Goal: Information Seeking & Learning: Find specific fact

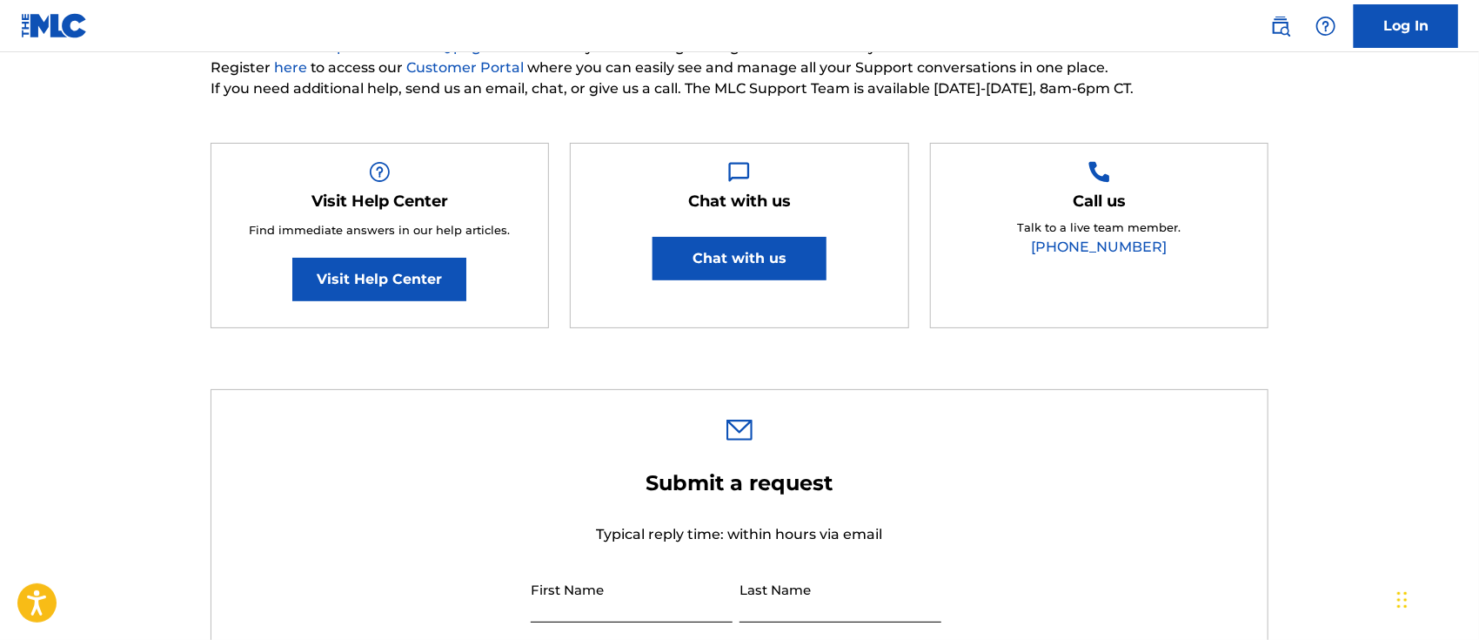
scroll to position [116, 0]
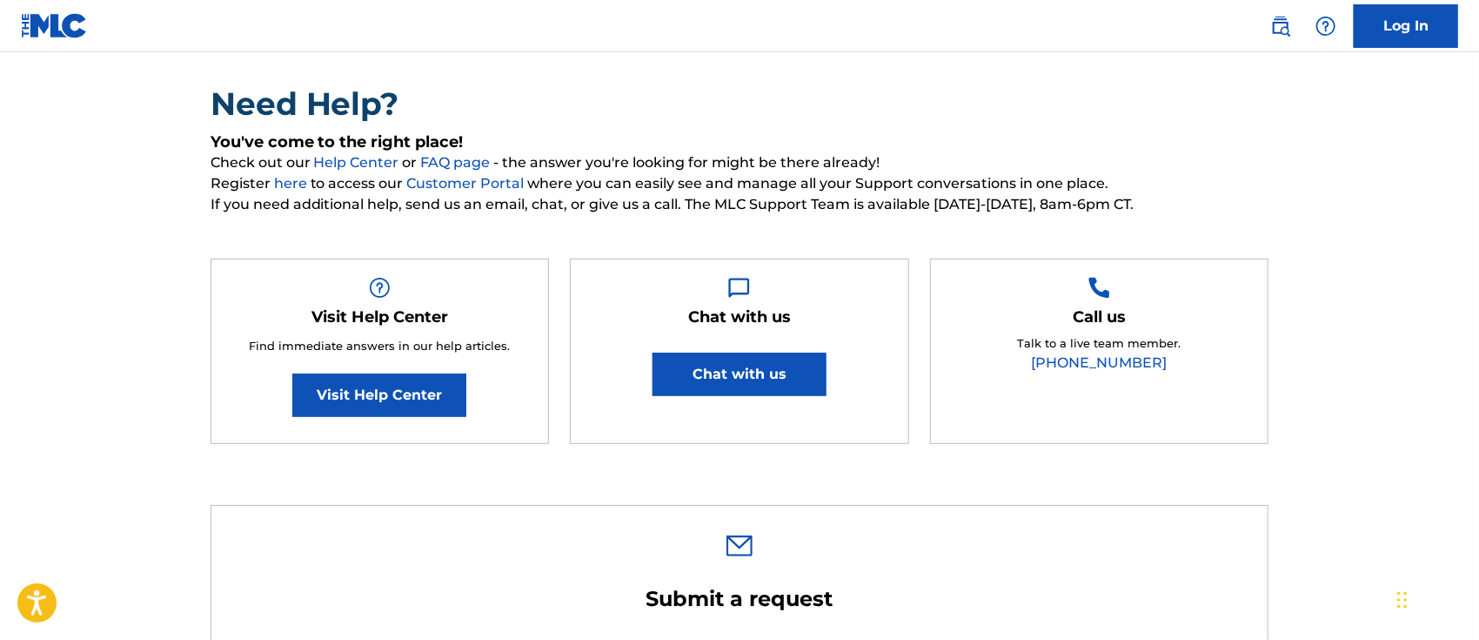
click at [783, 387] on button "Chat with us" at bounding box center [740, 374] width 174 height 44
click at [763, 370] on button "Chat with us" at bounding box center [740, 374] width 174 height 44
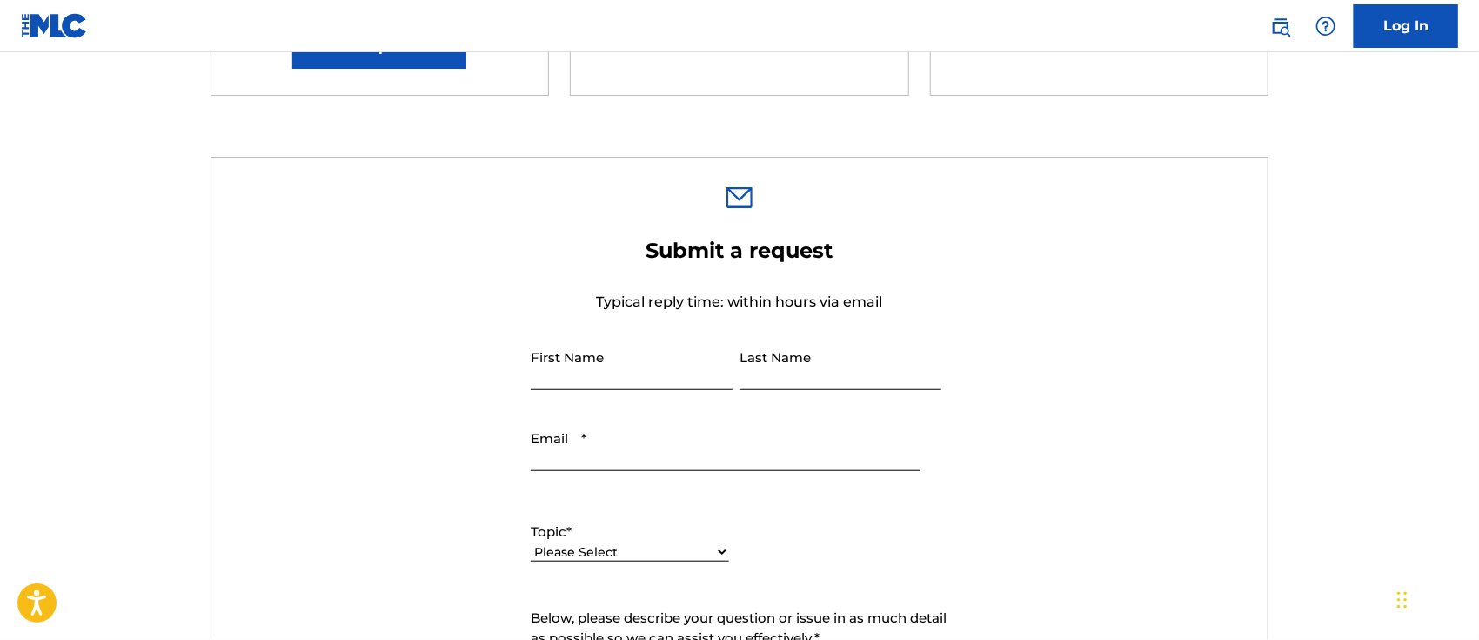
scroll to position [579, 0]
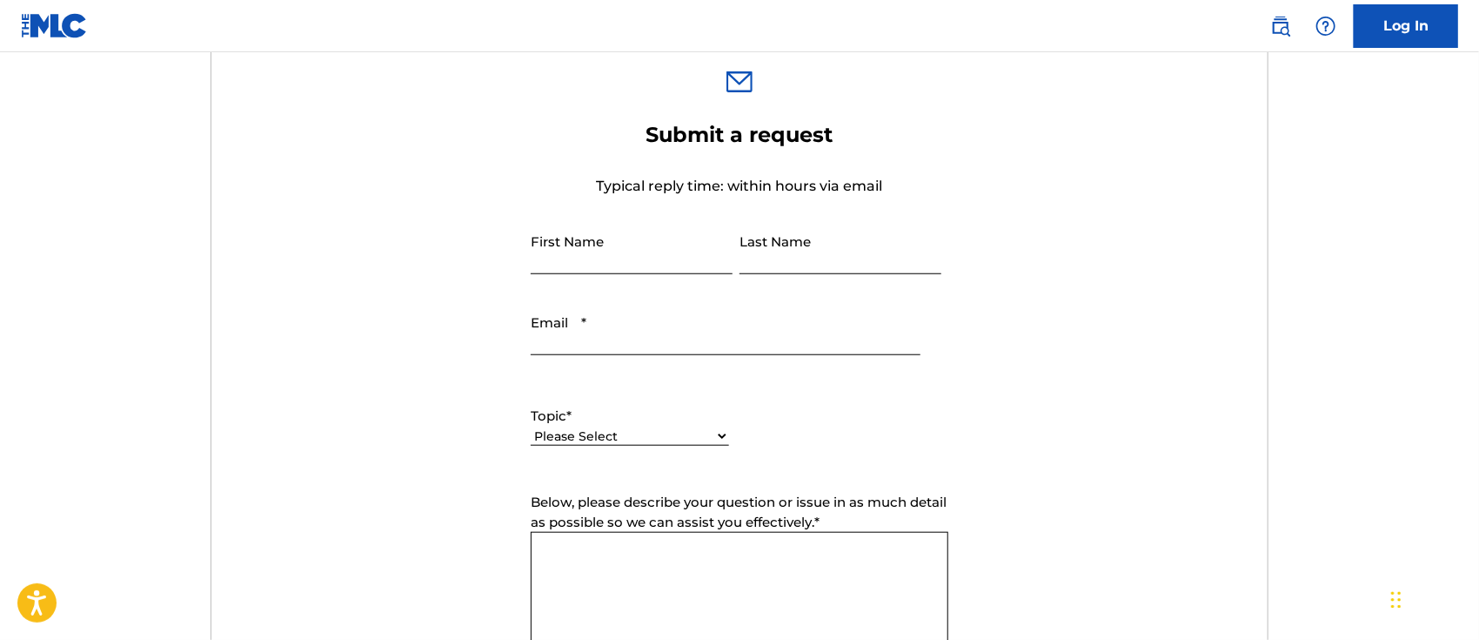
click at [1406, 602] on div "Chat Widget" at bounding box center [1278, 334] width 390 height 612
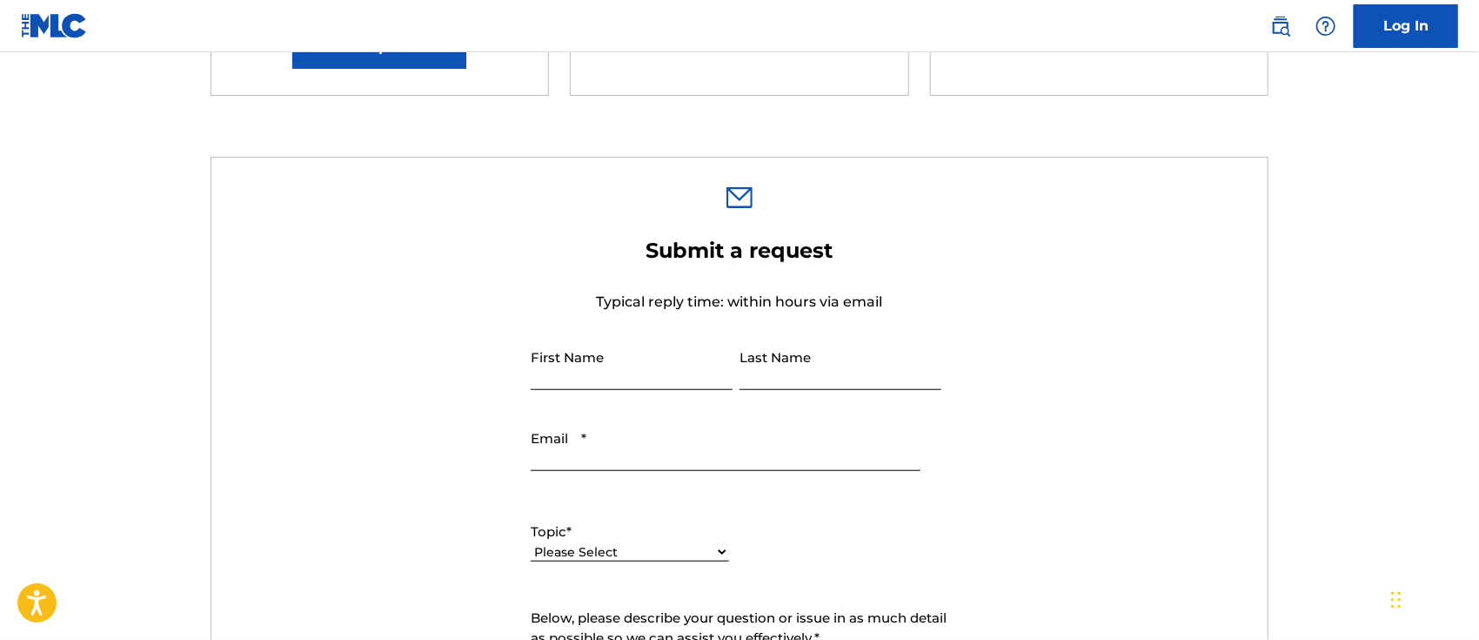
scroll to position [0, 0]
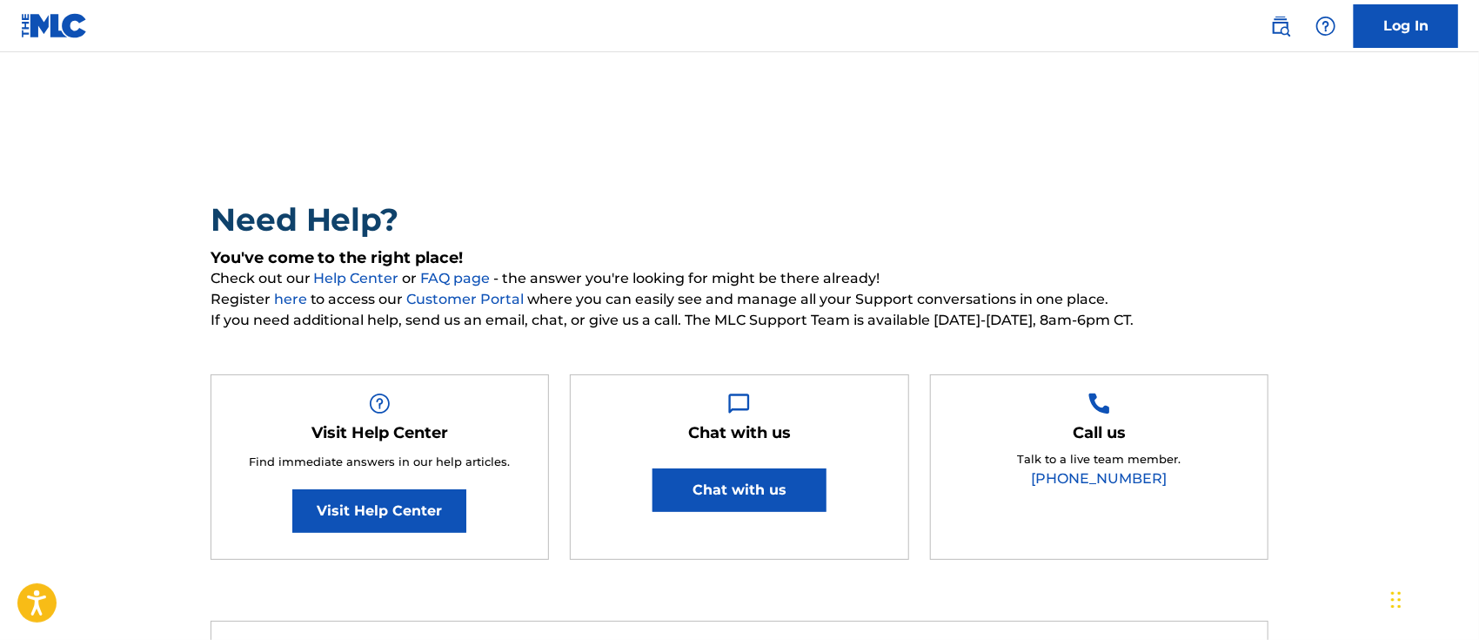
click at [411, 511] on link "Visit Help Center" at bounding box center [379, 511] width 174 height 44
click at [787, 487] on button "Chat with us" at bounding box center [740, 490] width 174 height 44
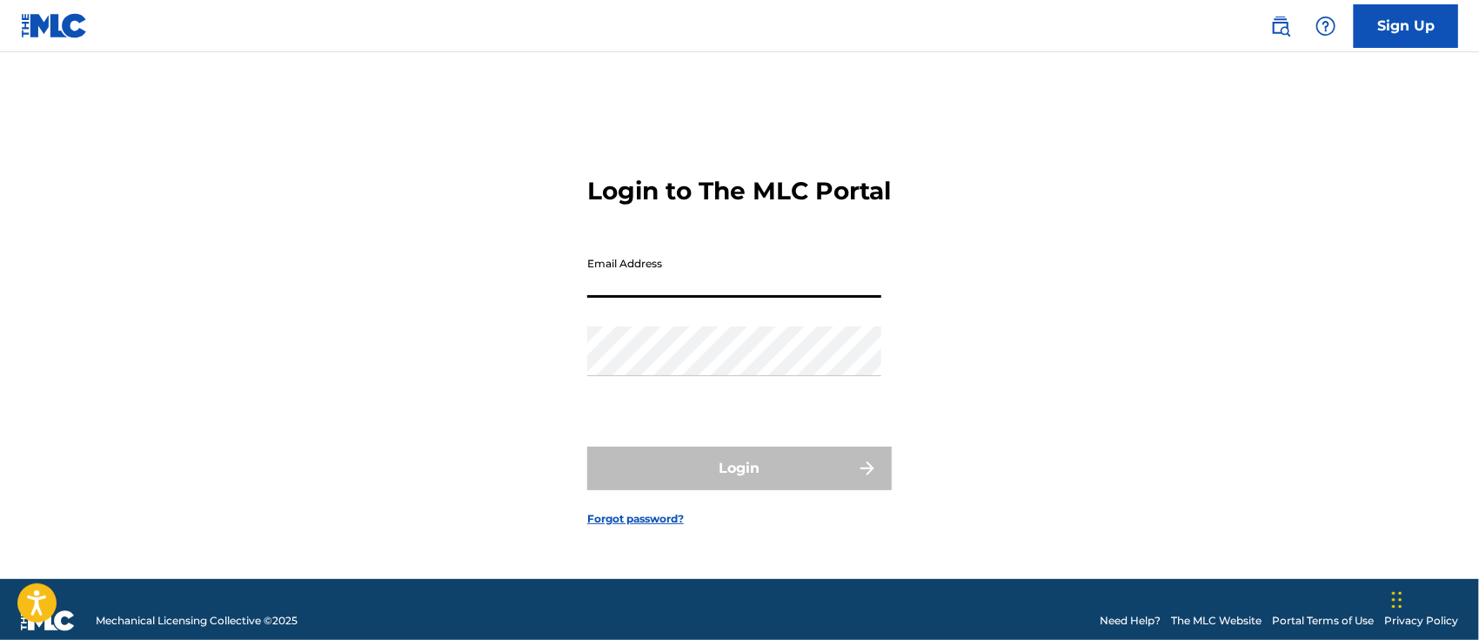
click at [695, 296] on input "Email Address" at bounding box center [734, 273] width 294 height 50
paste input "ada@createbase.com"
type input "ada@createbase.com"
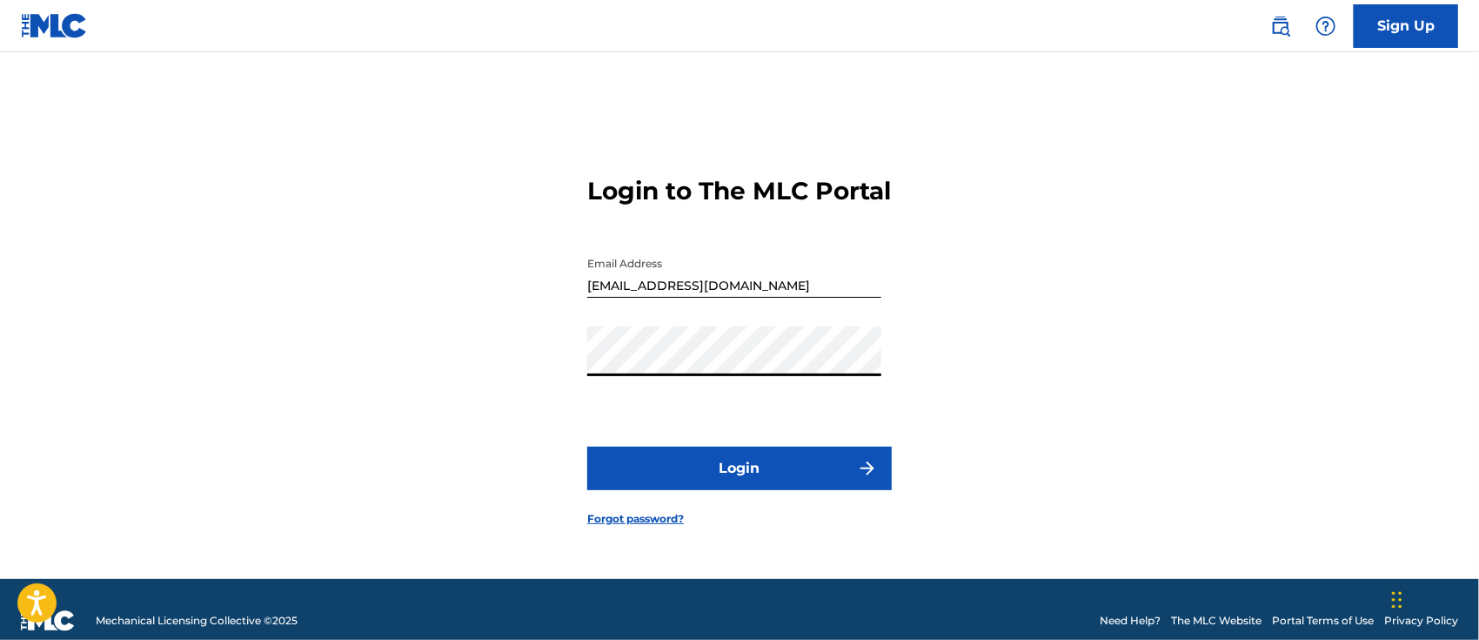
click at [712, 465] on button "Login" at bounding box center [739, 468] width 305 height 44
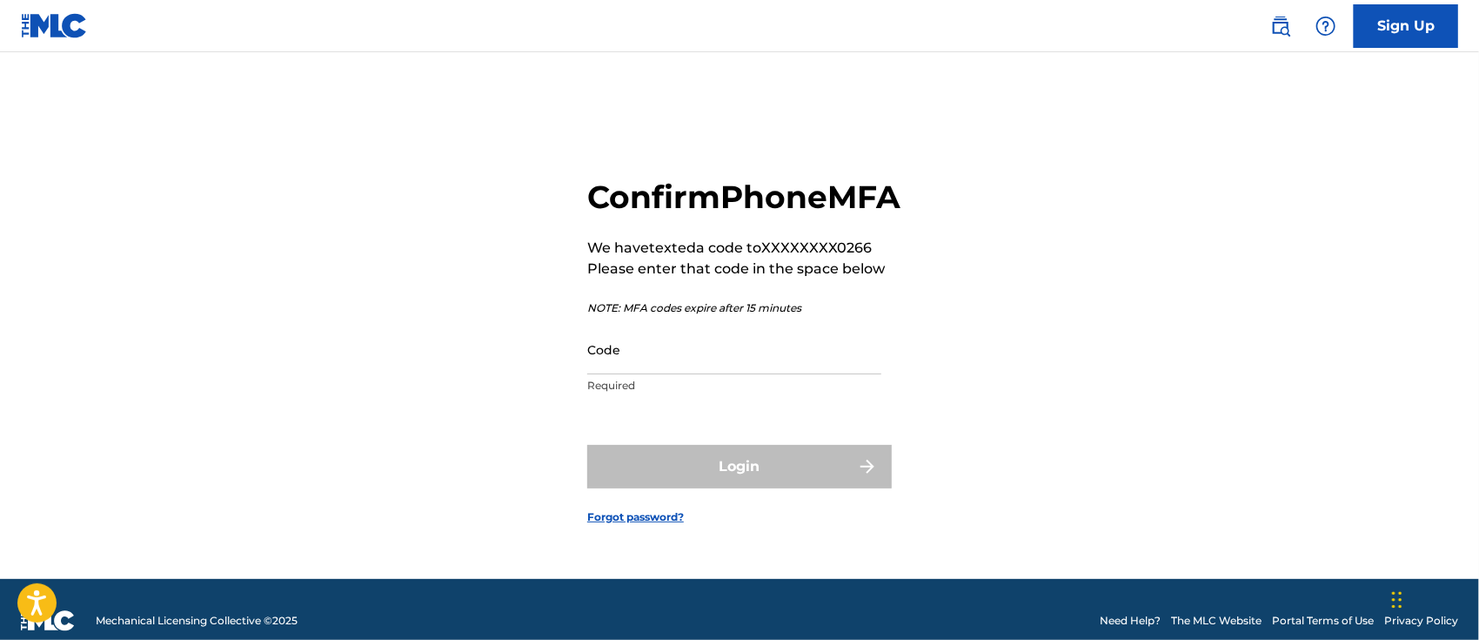
click at [714, 374] on input "Code" at bounding box center [734, 350] width 294 height 50
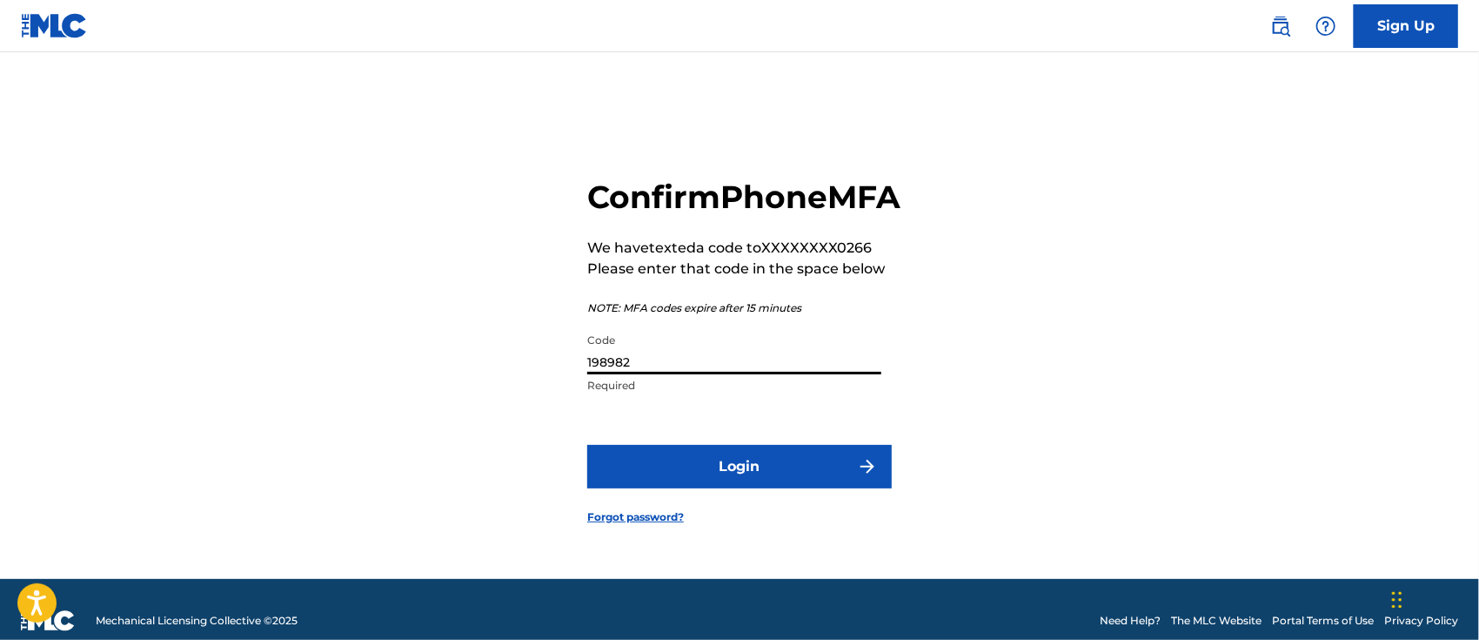
type input "198982"
click at [773, 471] on button "Login" at bounding box center [739, 467] width 305 height 44
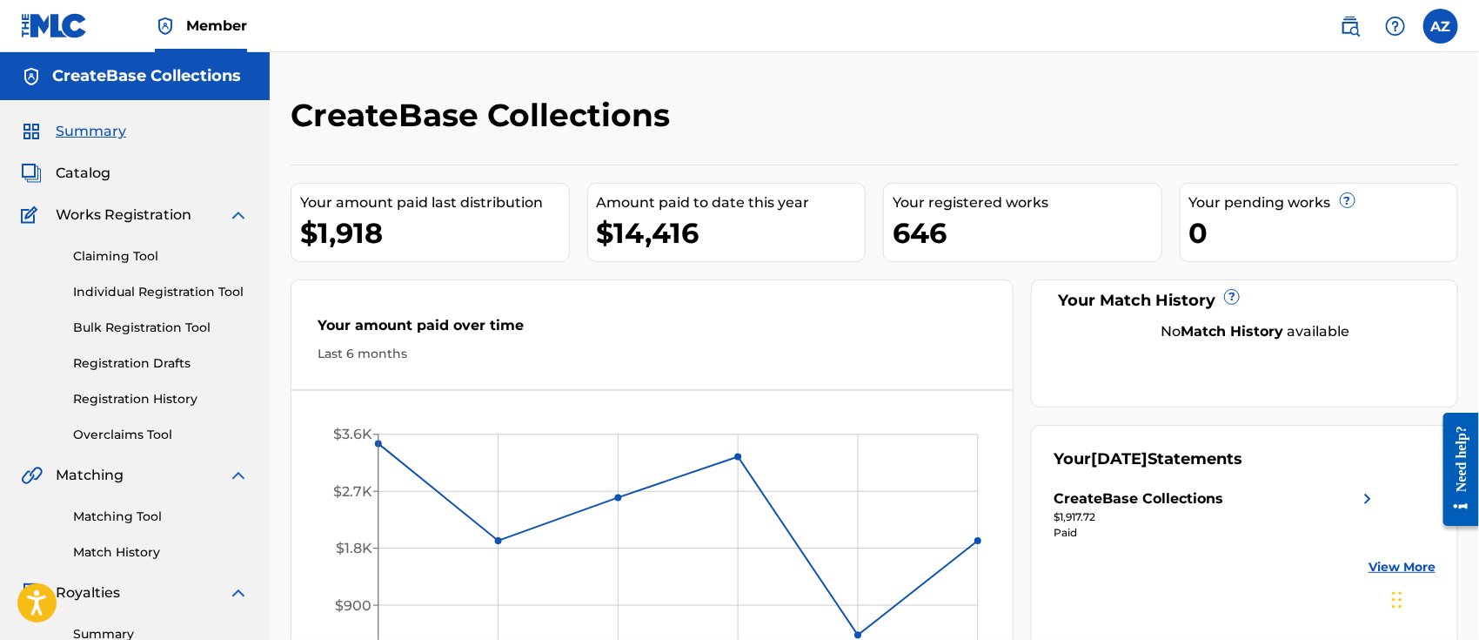
click at [1193, 21] on nav "Member AZ AZ Ada Zhao ada@createbase.com Notification Preferences Profile Log o…" at bounding box center [739, 26] width 1479 height 52
click at [1349, 29] on img at bounding box center [1350, 26] width 21 height 21
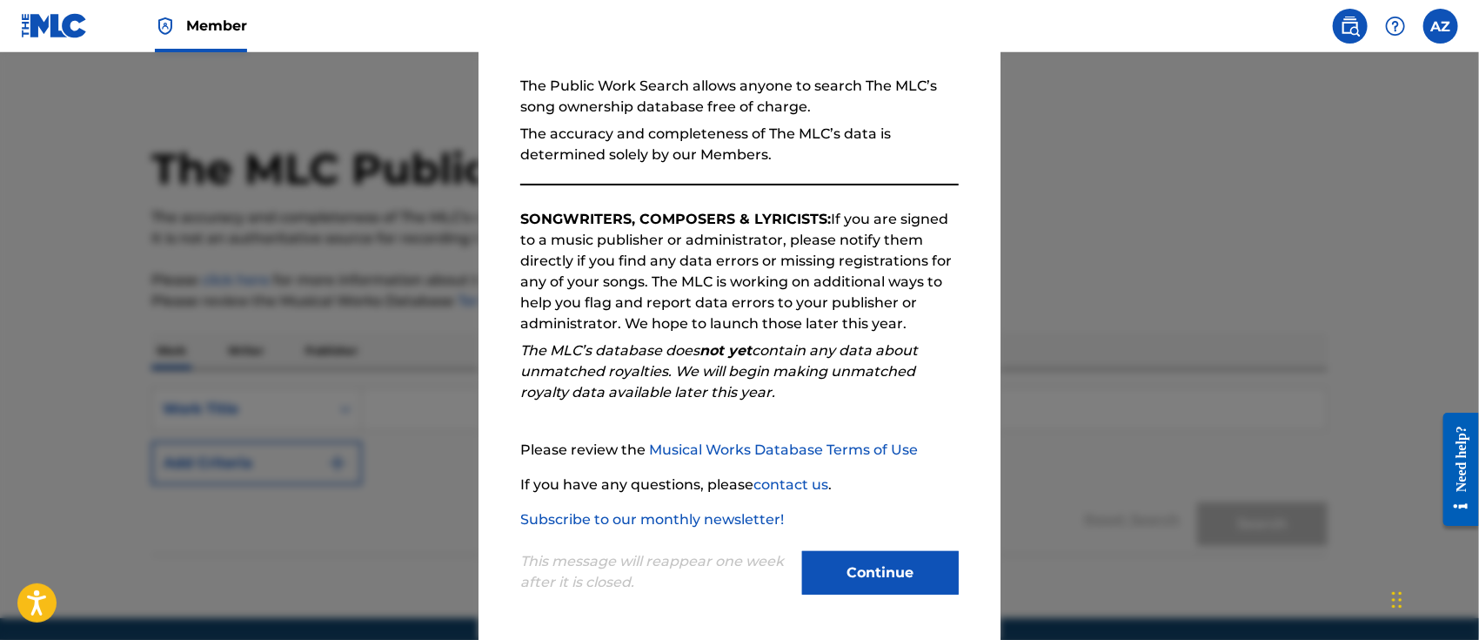
scroll to position [62, 0]
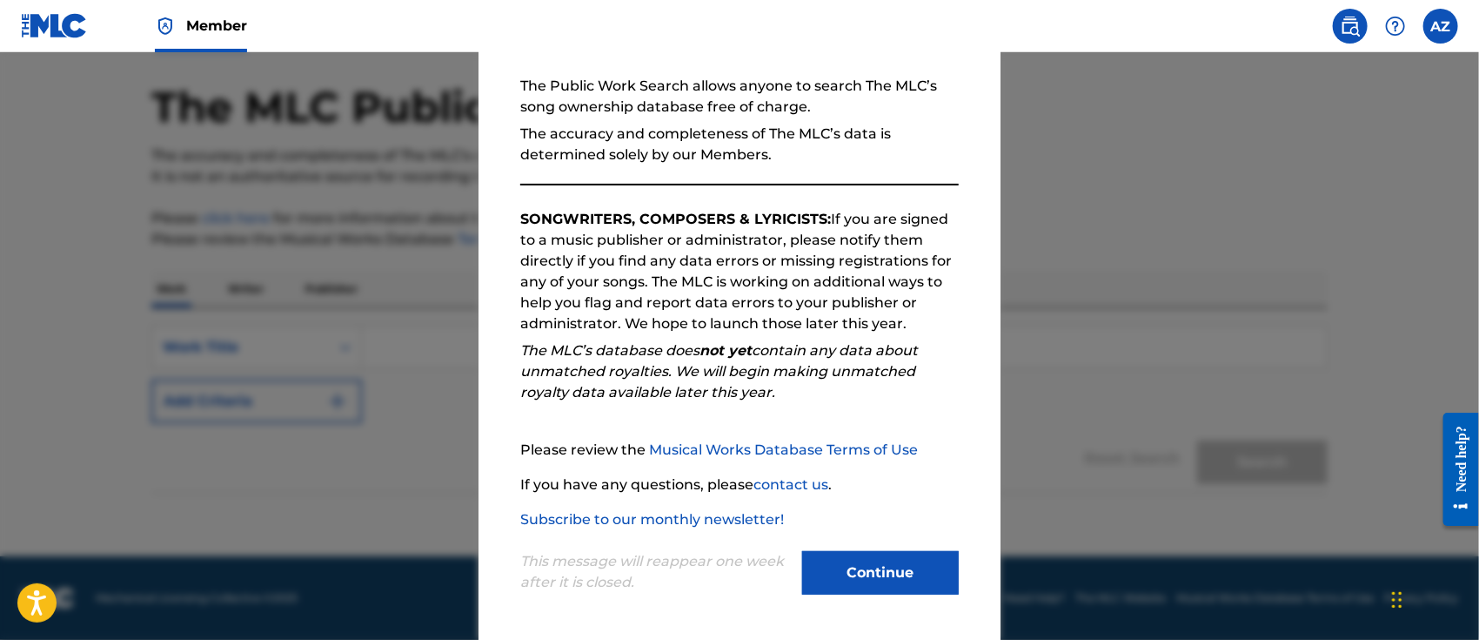
click at [883, 559] on button "Continue" at bounding box center [880, 573] width 157 height 44
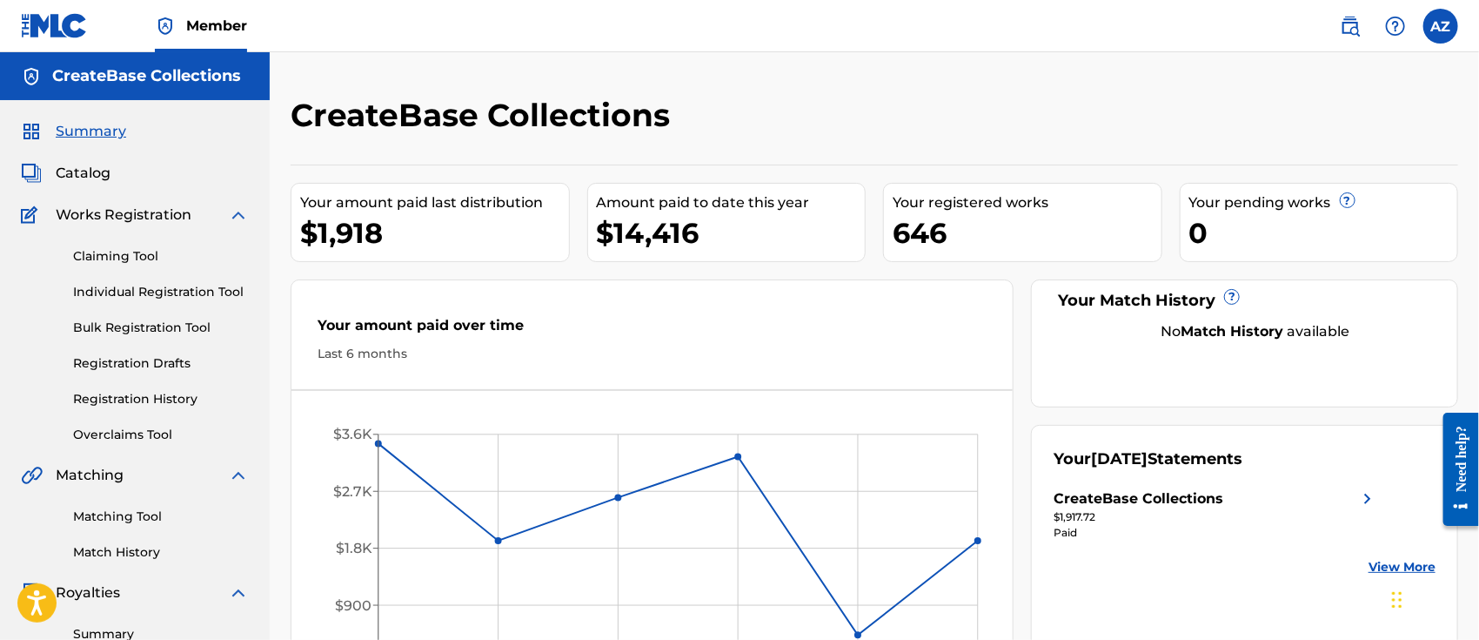
scroll to position [116, 0]
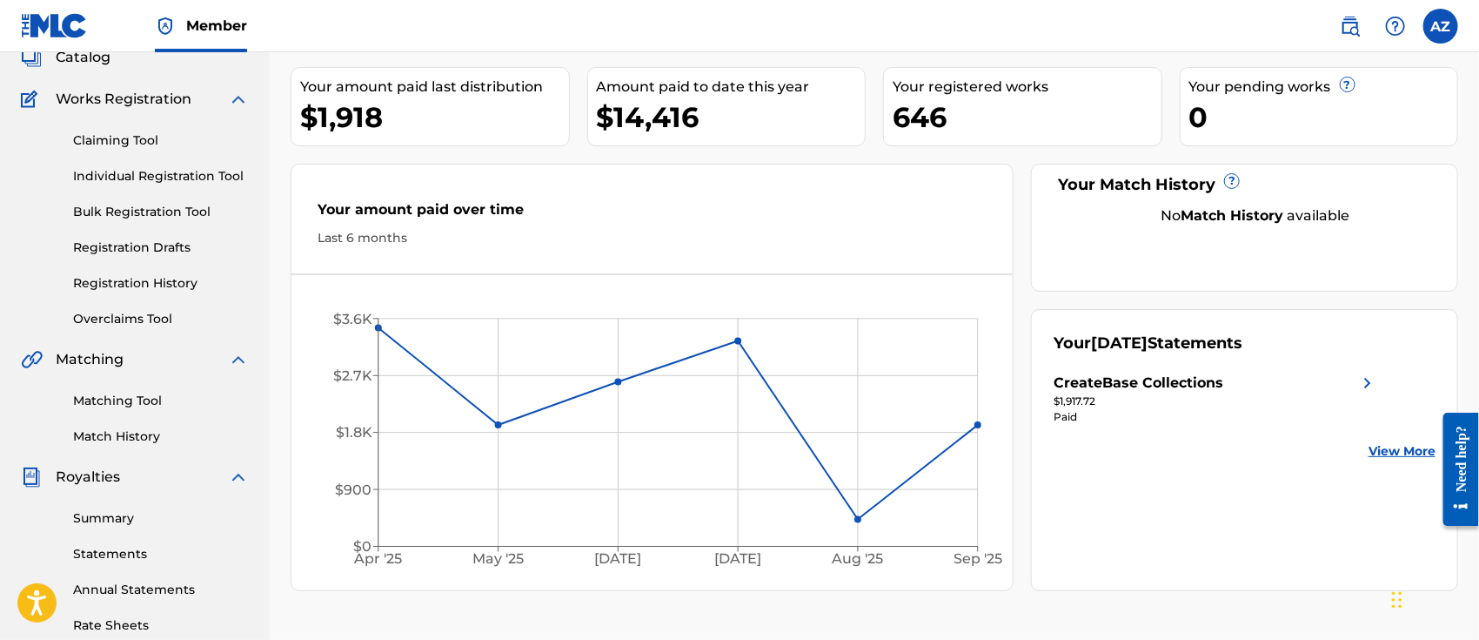
click at [148, 212] on link "Bulk Registration Tool" at bounding box center [161, 212] width 176 height 18
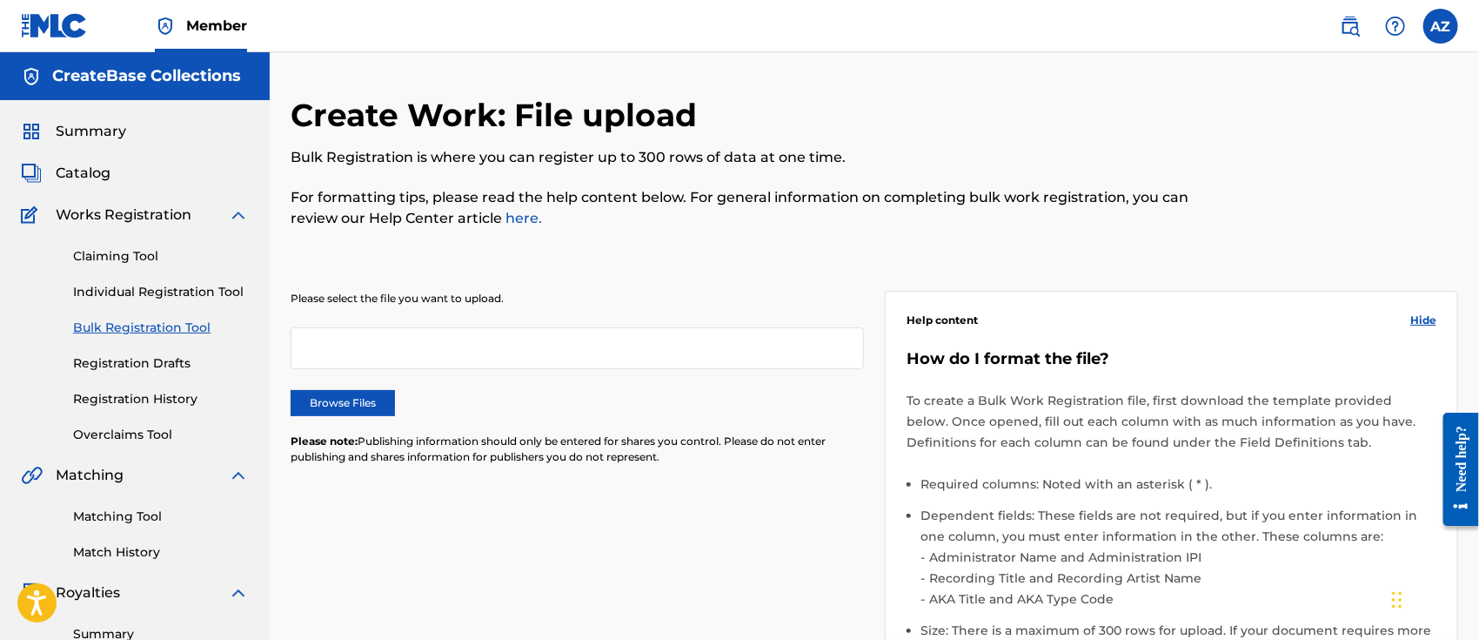
scroll to position [116, 0]
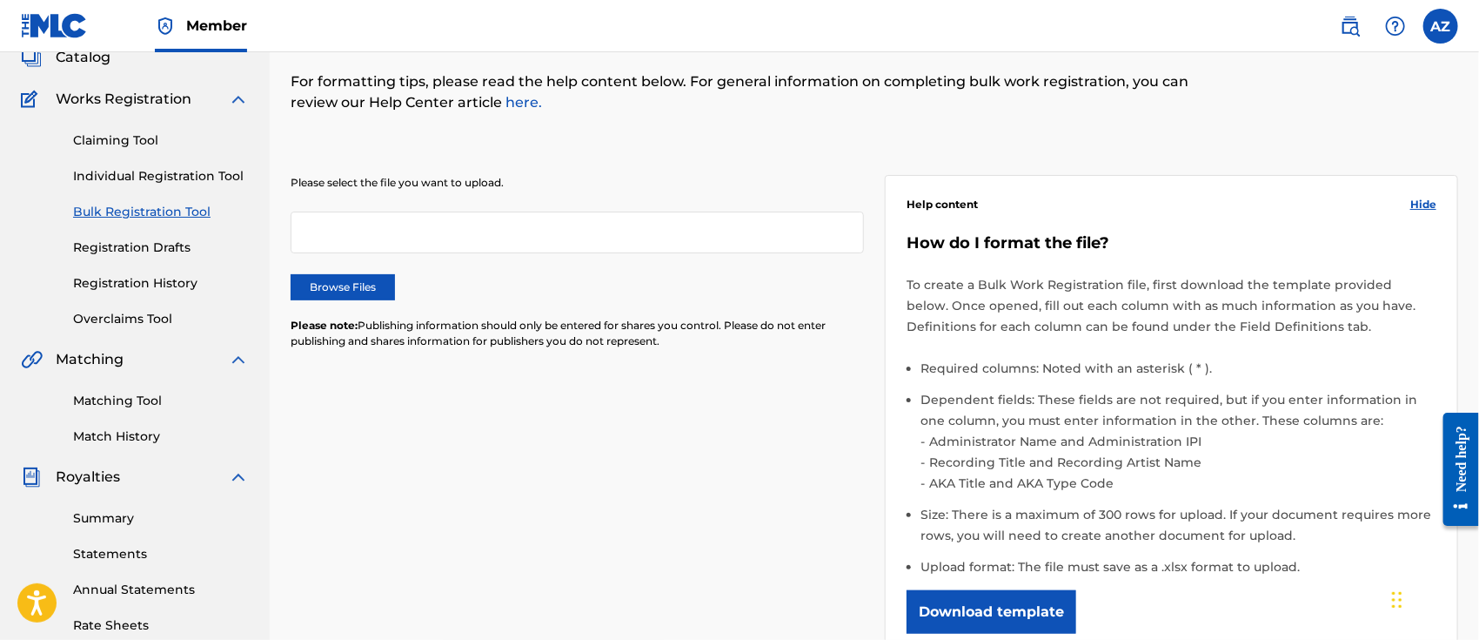
click at [153, 401] on link "Matching Tool" at bounding box center [161, 401] width 176 height 18
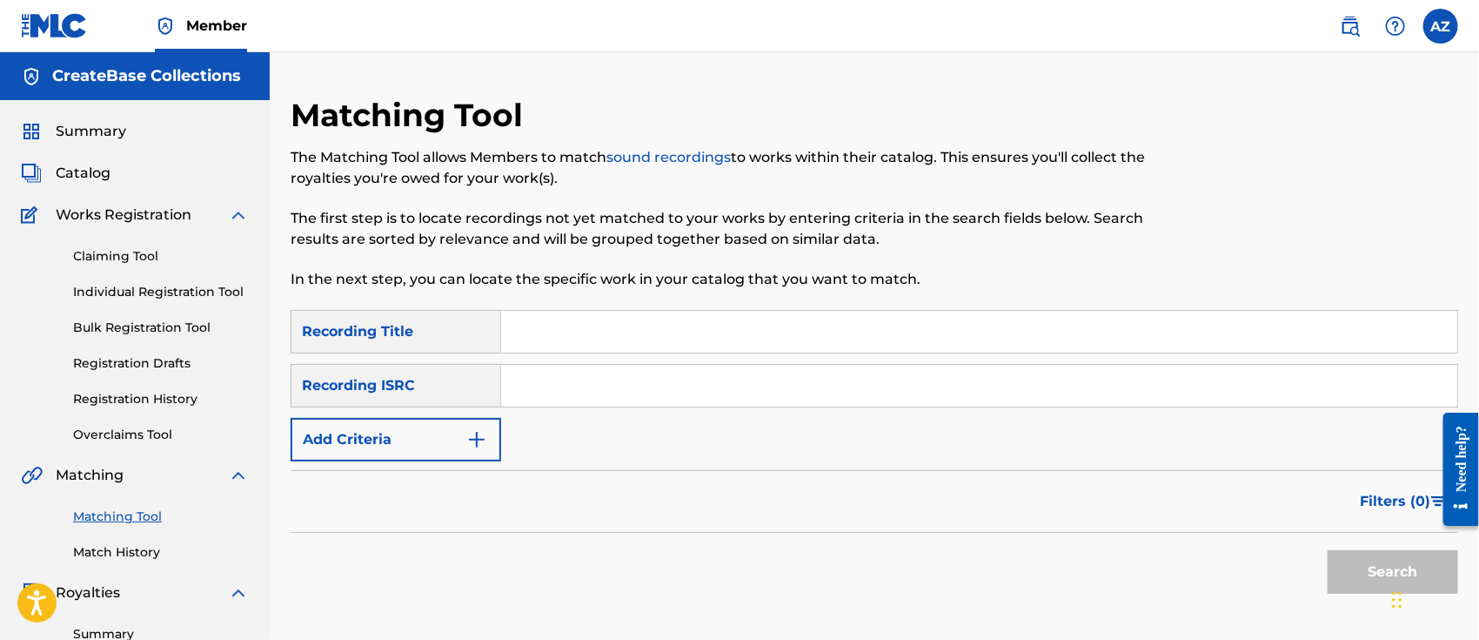
scroll to position [116, 0]
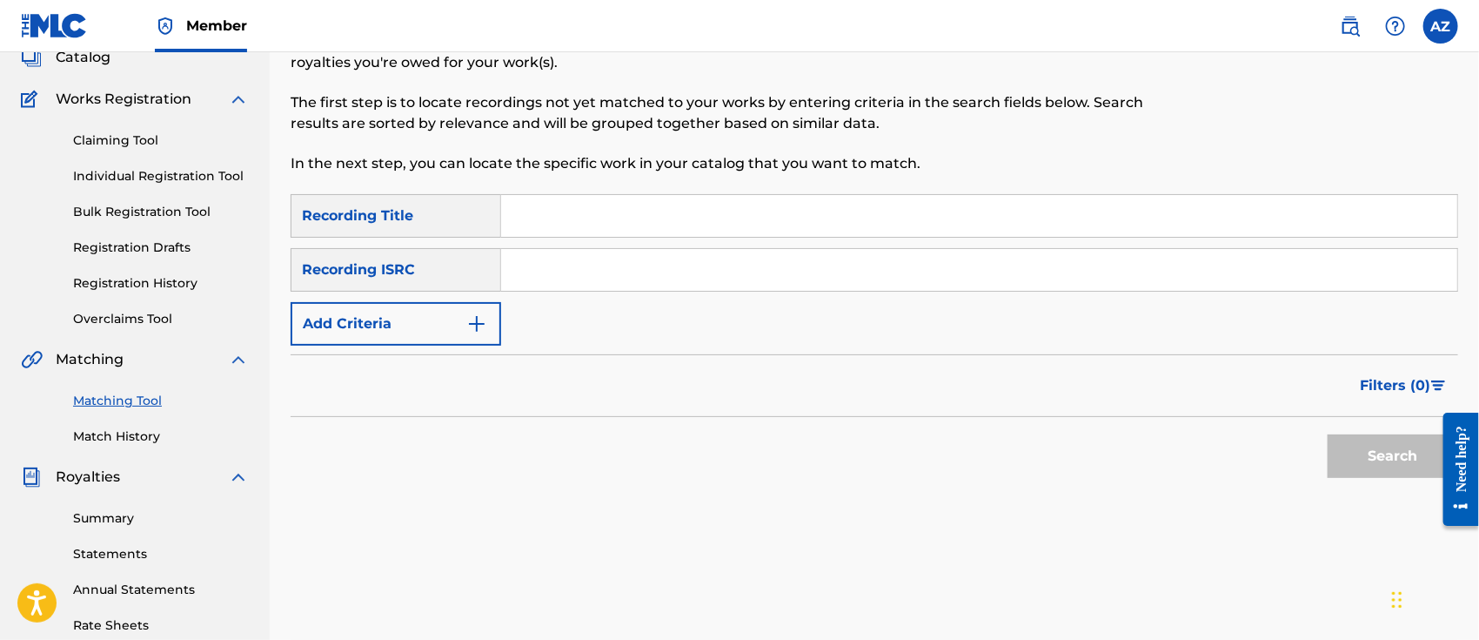
click at [141, 430] on link "Match History" at bounding box center [161, 436] width 176 height 18
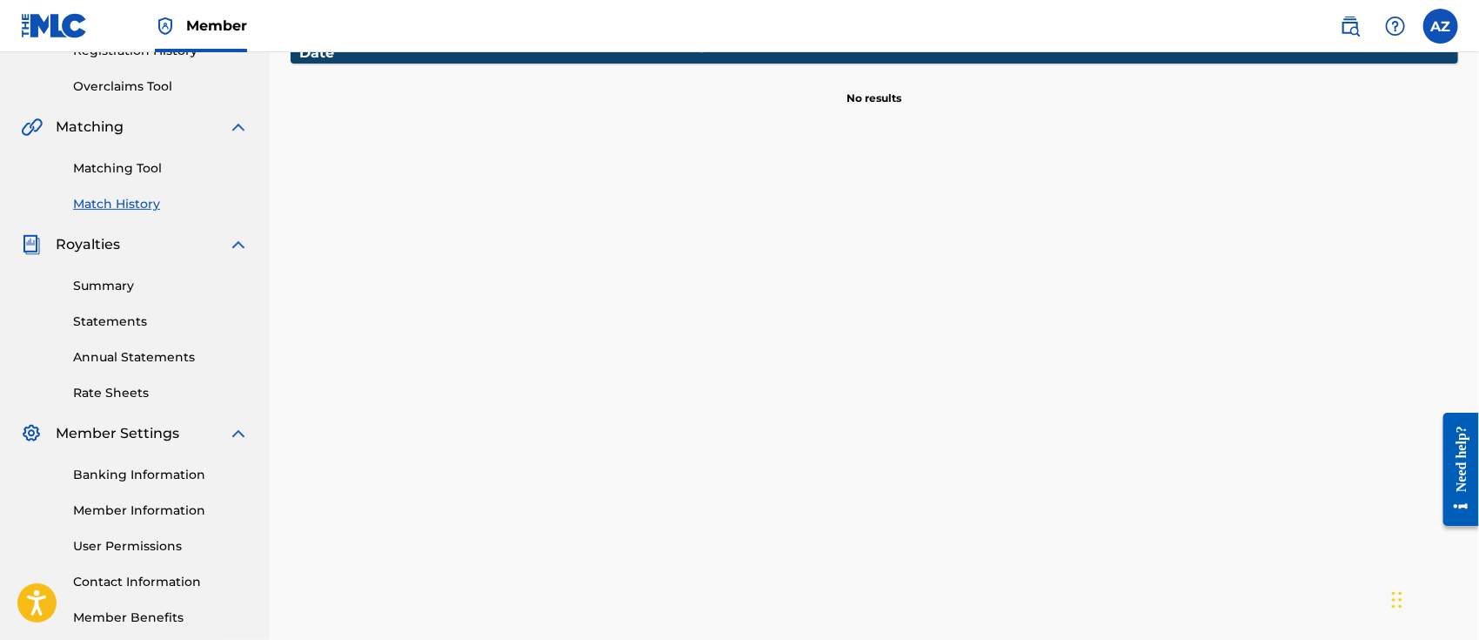
scroll to position [439, 0]
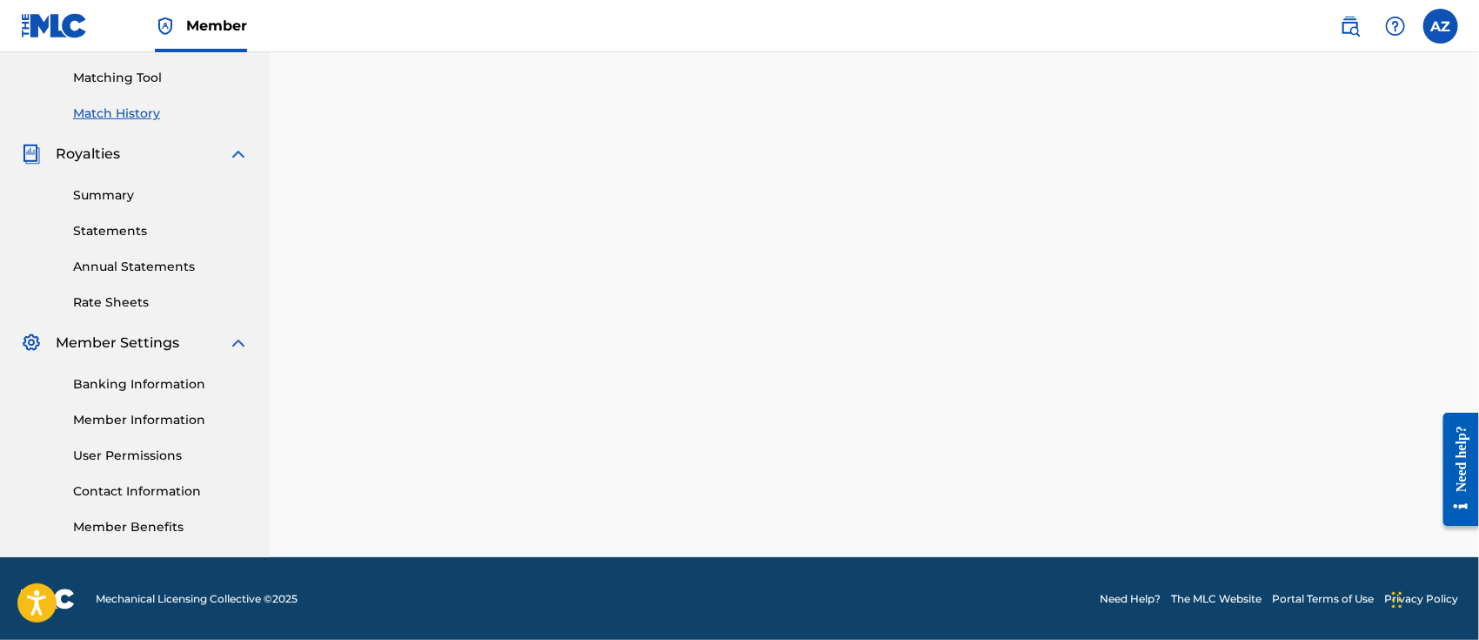
click at [169, 453] on link "User Permissions" at bounding box center [161, 455] width 176 height 18
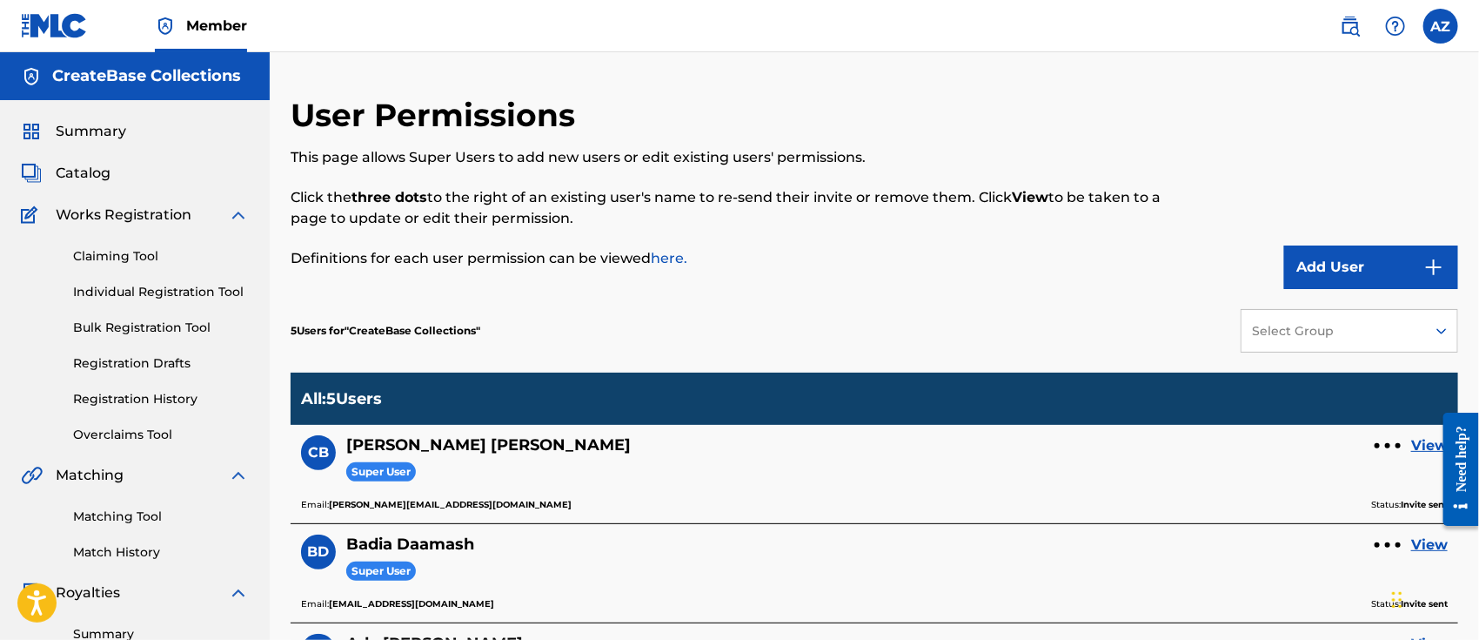
click at [1394, 27] on img at bounding box center [1395, 26] width 21 height 21
click at [1433, 29] on label at bounding box center [1440, 26] width 35 height 35
click at [1441, 26] on input "AZ Ada Zhao ada@createbase.com Notification Preferences Profile Log out" at bounding box center [1441, 26] width 0 height 0
click at [209, 26] on span "Member" at bounding box center [216, 26] width 61 height 20
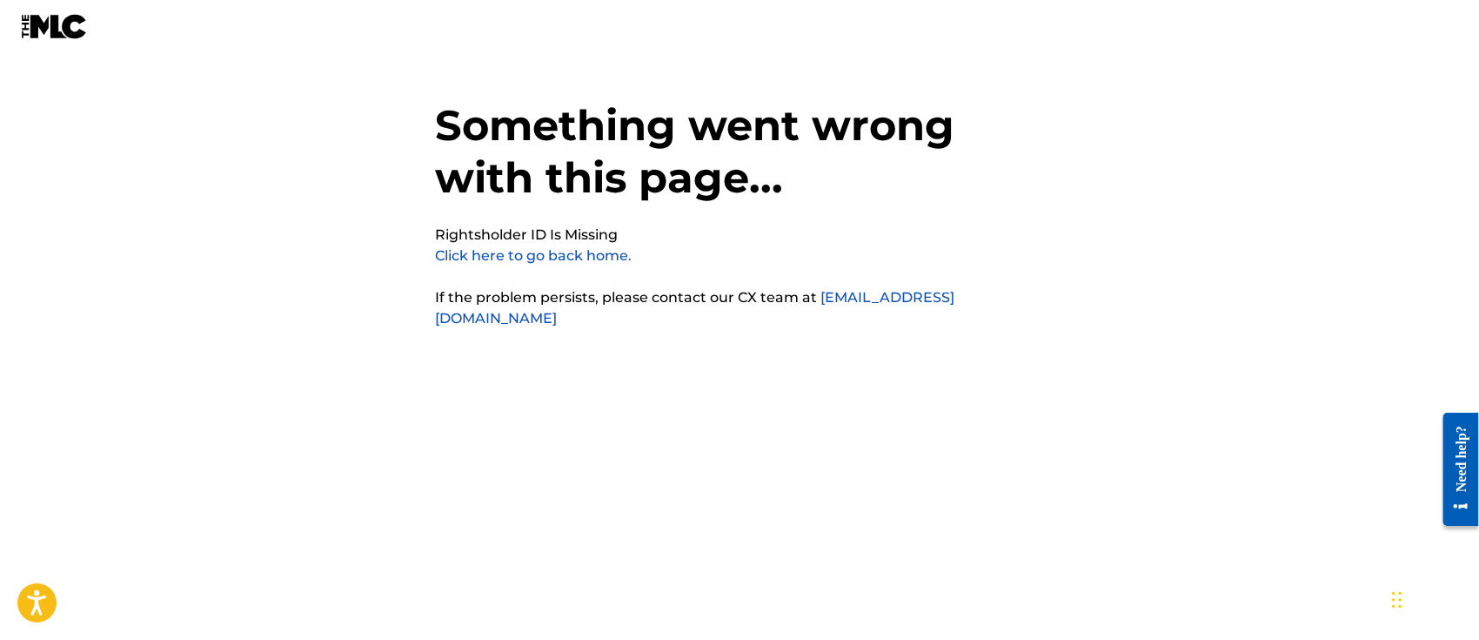
click at [582, 257] on link "Click here to go back home." at bounding box center [533, 255] width 197 height 17
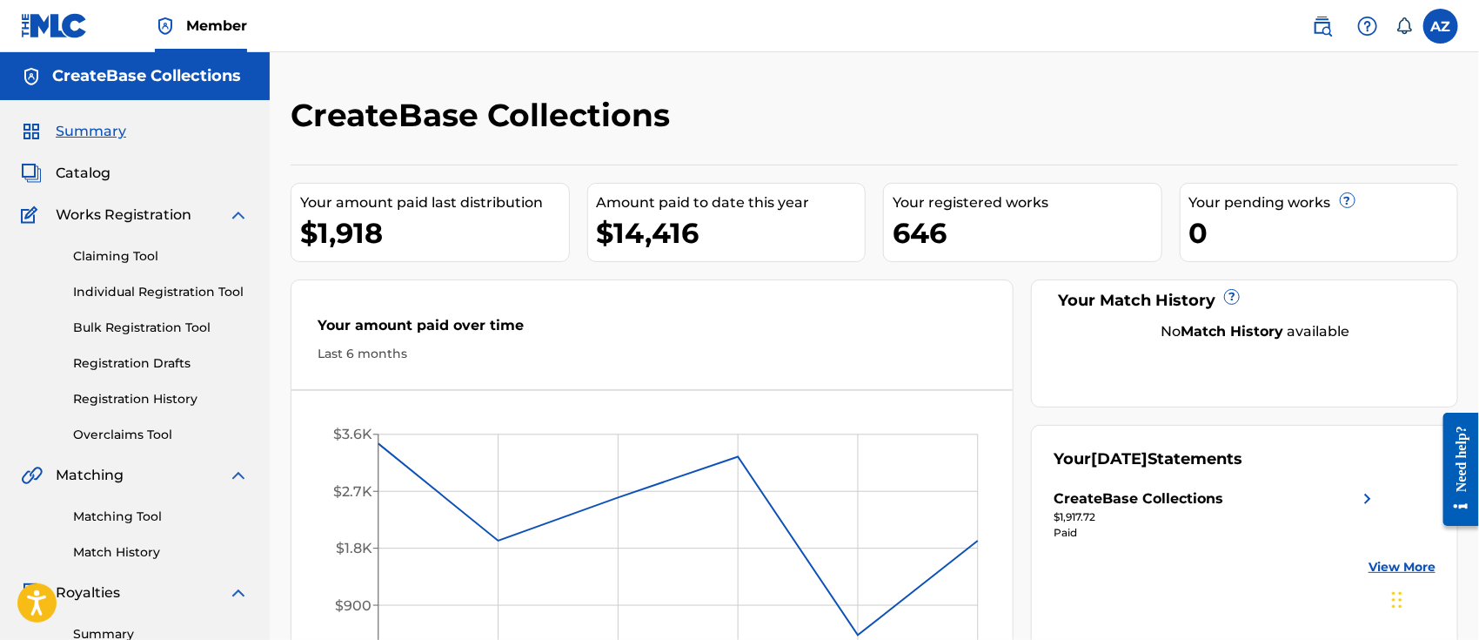
scroll to position [439, 0]
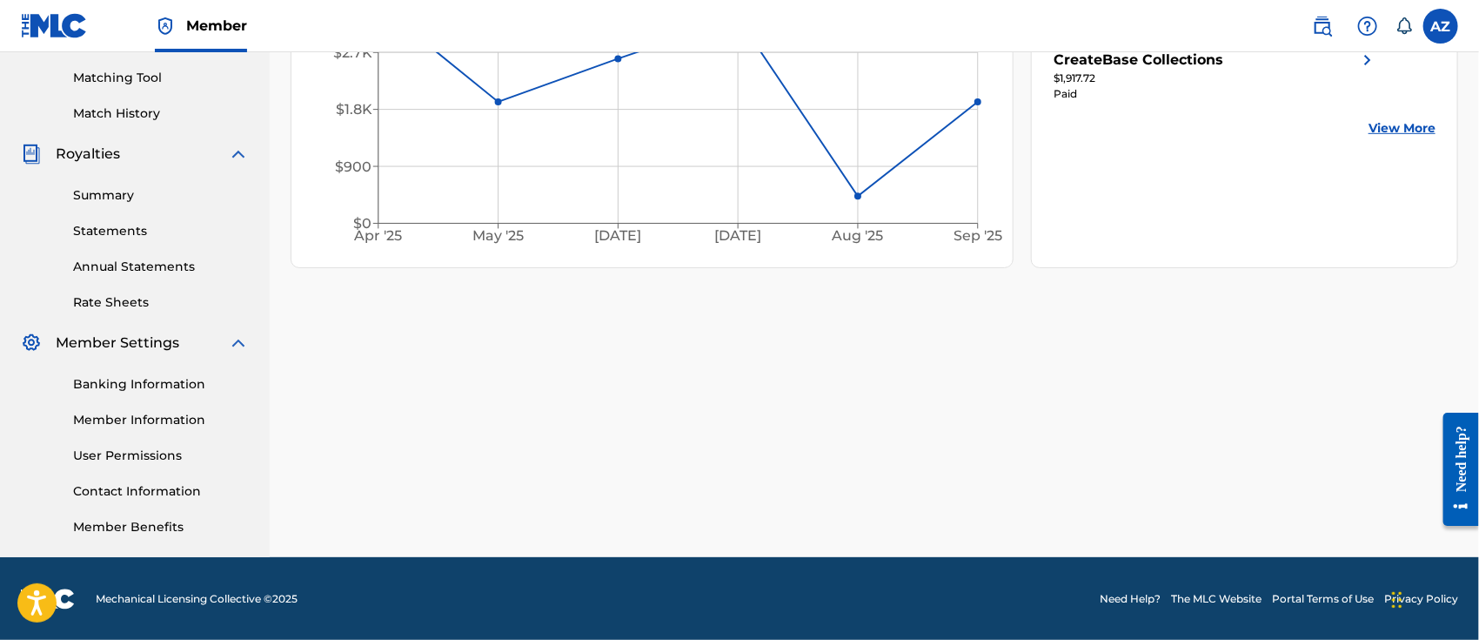
click at [119, 521] on link "Member Benefits" at bounding box center [161, 527] width 176 height 18
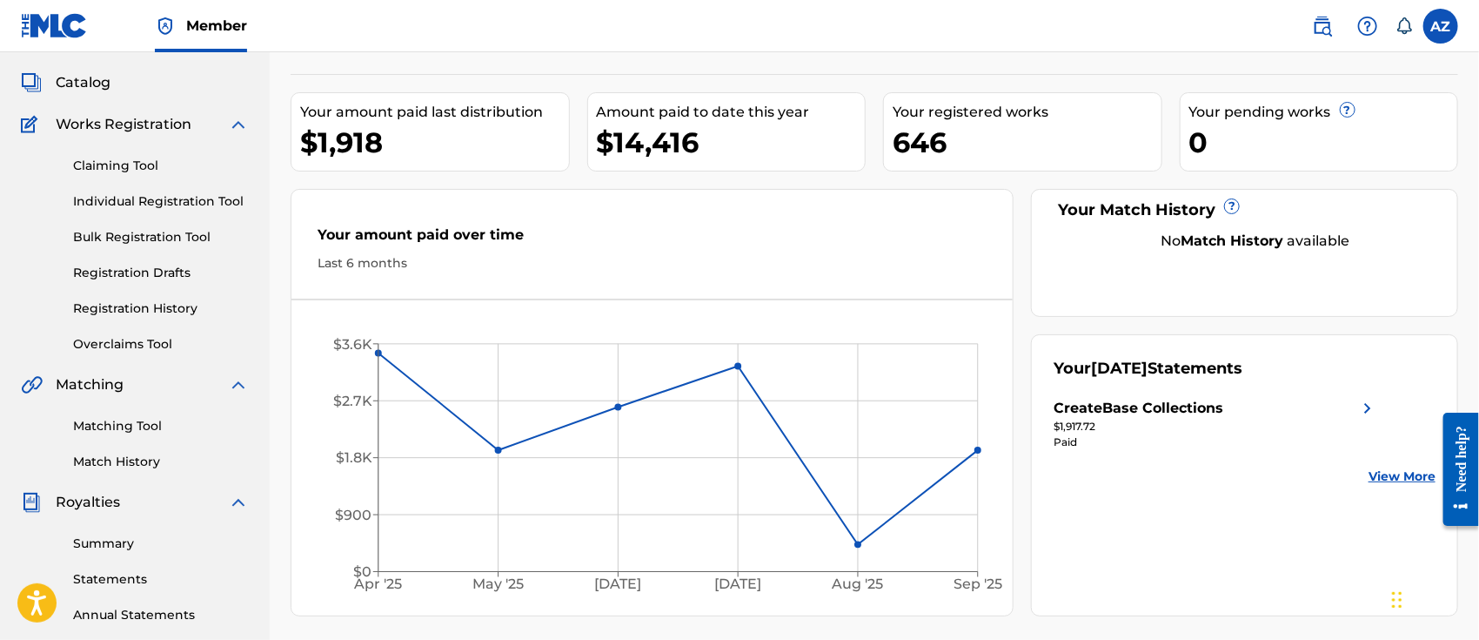
scroll to position [0, 0]
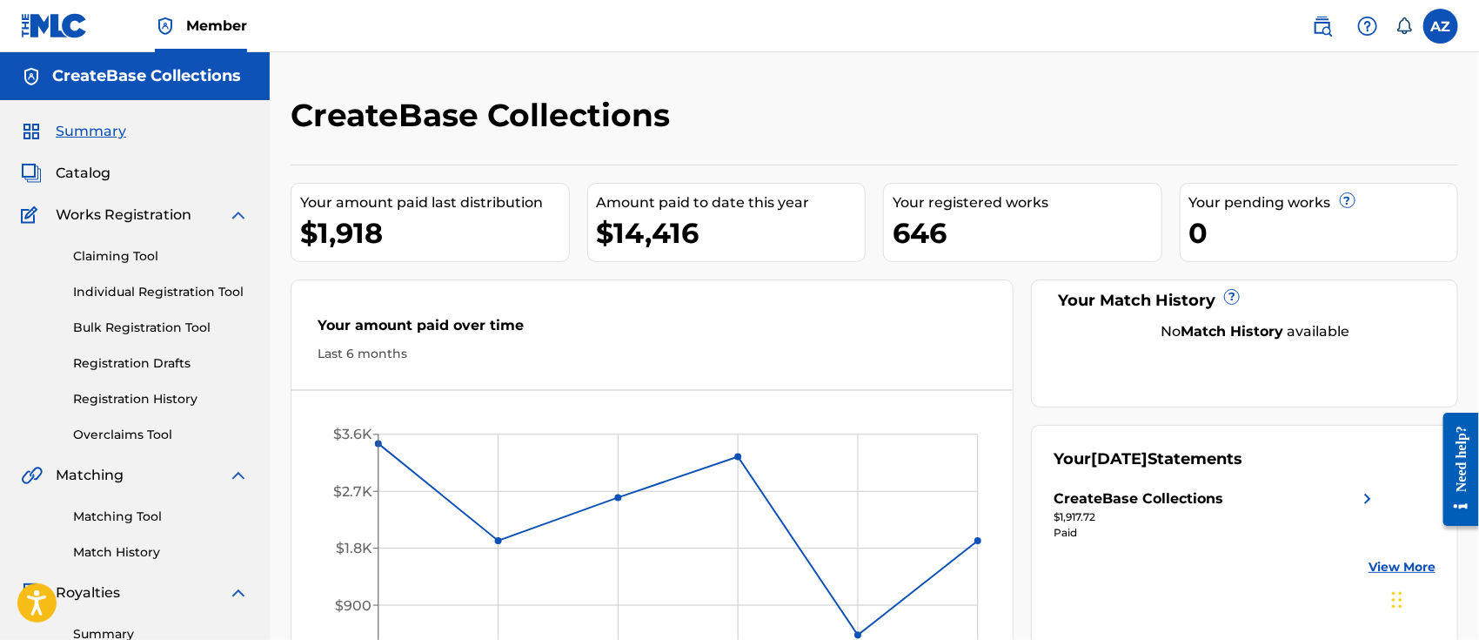
click at [1443, 37] on label at bounding box center [1440, 26] width 35 height 35
click at [1441, 26] on input "AZ Ada Zhao ada@createbase.com Notification Preferences Profile Log out" at bounding box center [1441, 26] width 0 height 0
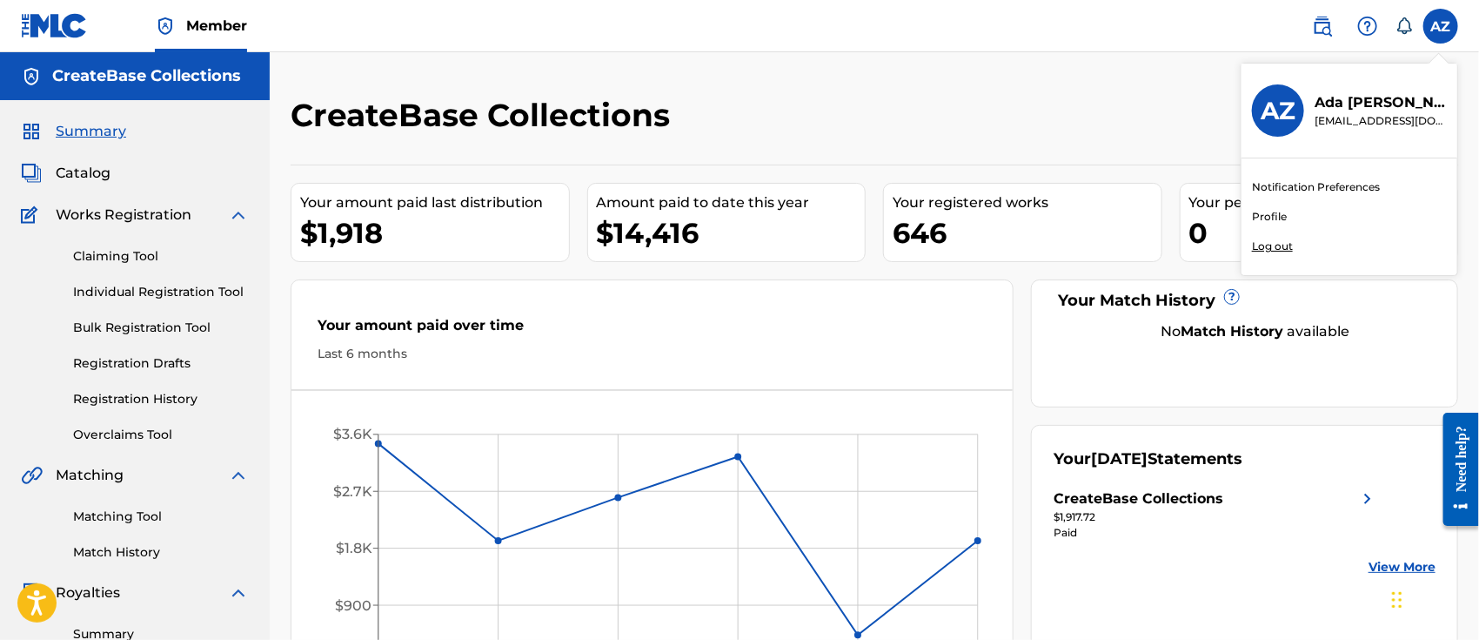
click at [1271, 246] on p "Log out" at bounding box center [1272, 246] width 41 height 16
click at [1441, 26] on input "AZ Ada Zhao ada@createbase.com Notification Preferences Profile Log out" at bounding box center [1441, 26] width 0 height 0
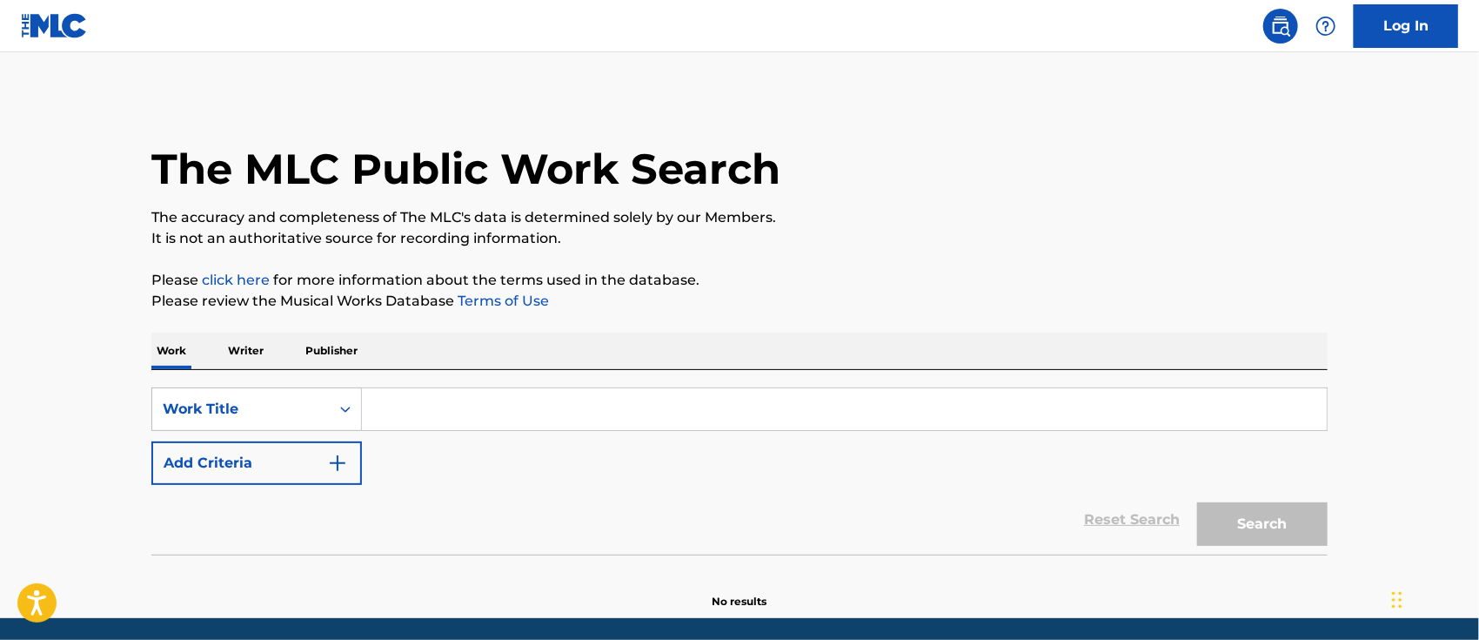
click at [406, 410] on input "Search Form" at bounding box center [844, 409] width 965 height 42
click at [247, 352] on p "Writer" at bounding box center [246, 350] width 46 height 37
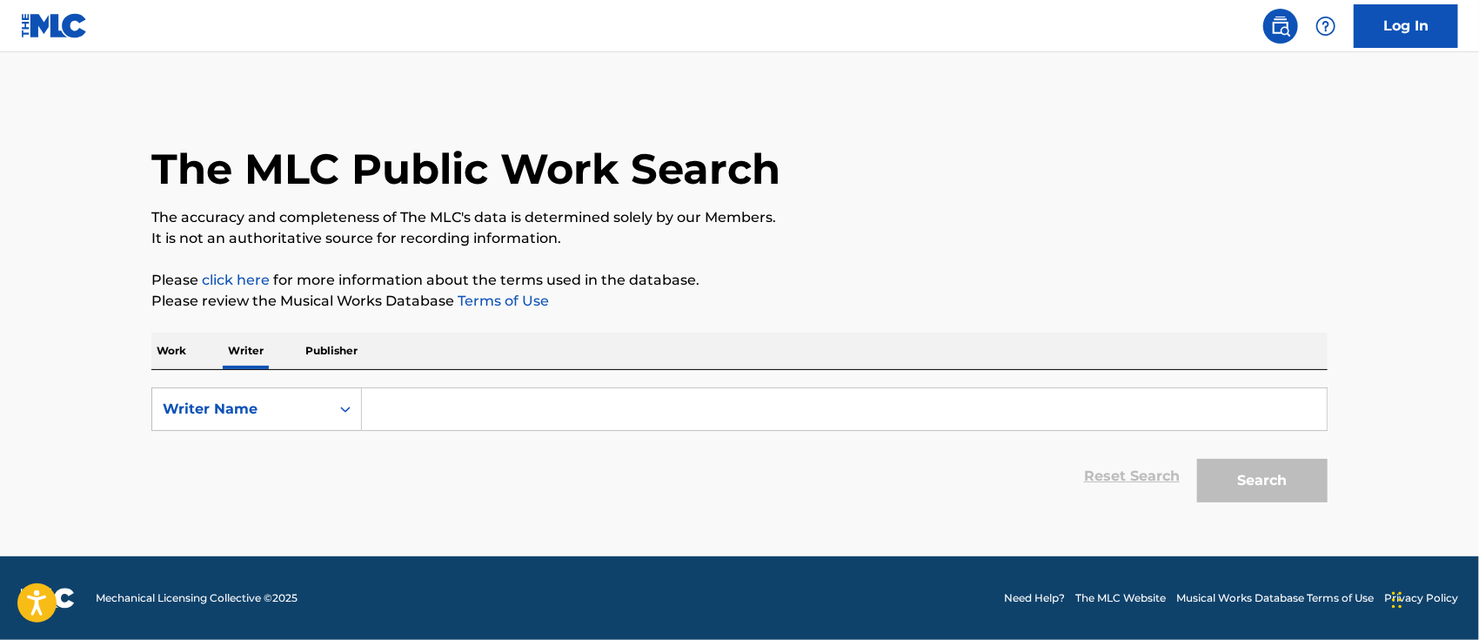
click at [452, 409] on input "Search Form" at bounding box center [844, 409] width 965 height 42
paste input "[PERSON_NAME]"
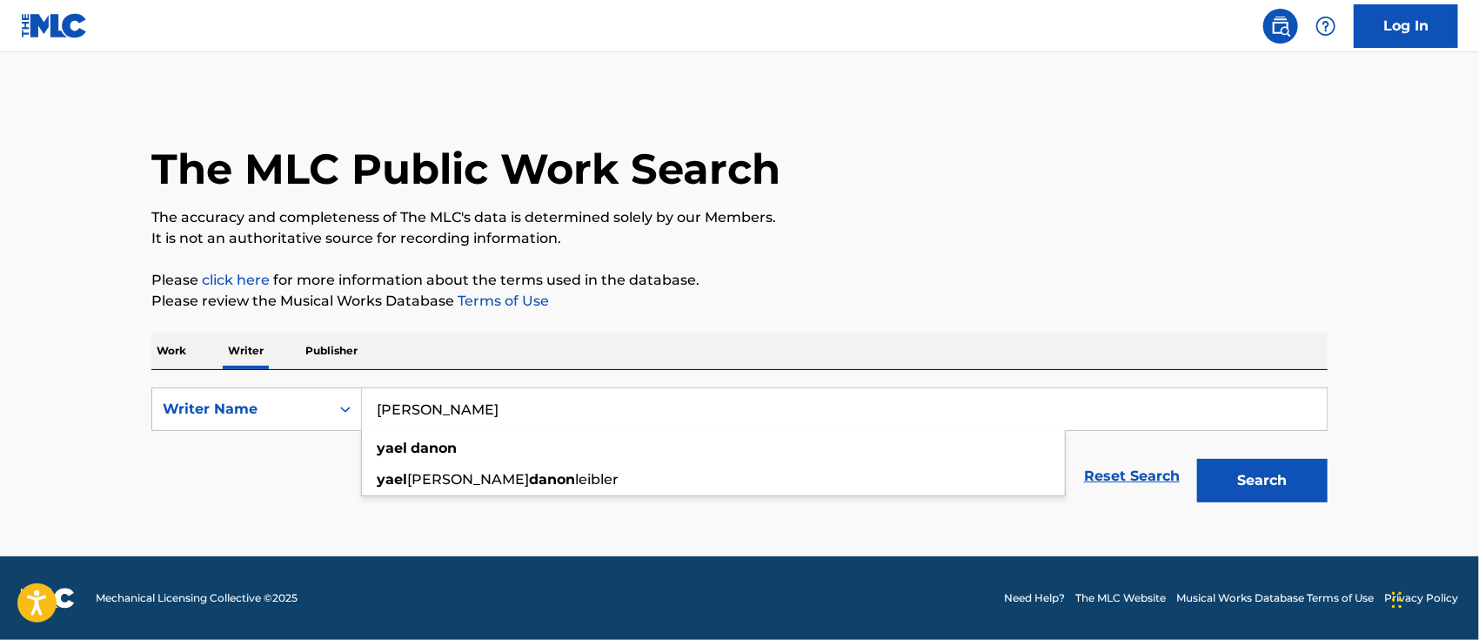
type input "[PERSON_NAME]"
click at [1274, 484] on button "Search" at bounding box center [1262, 481] width 131 height 44
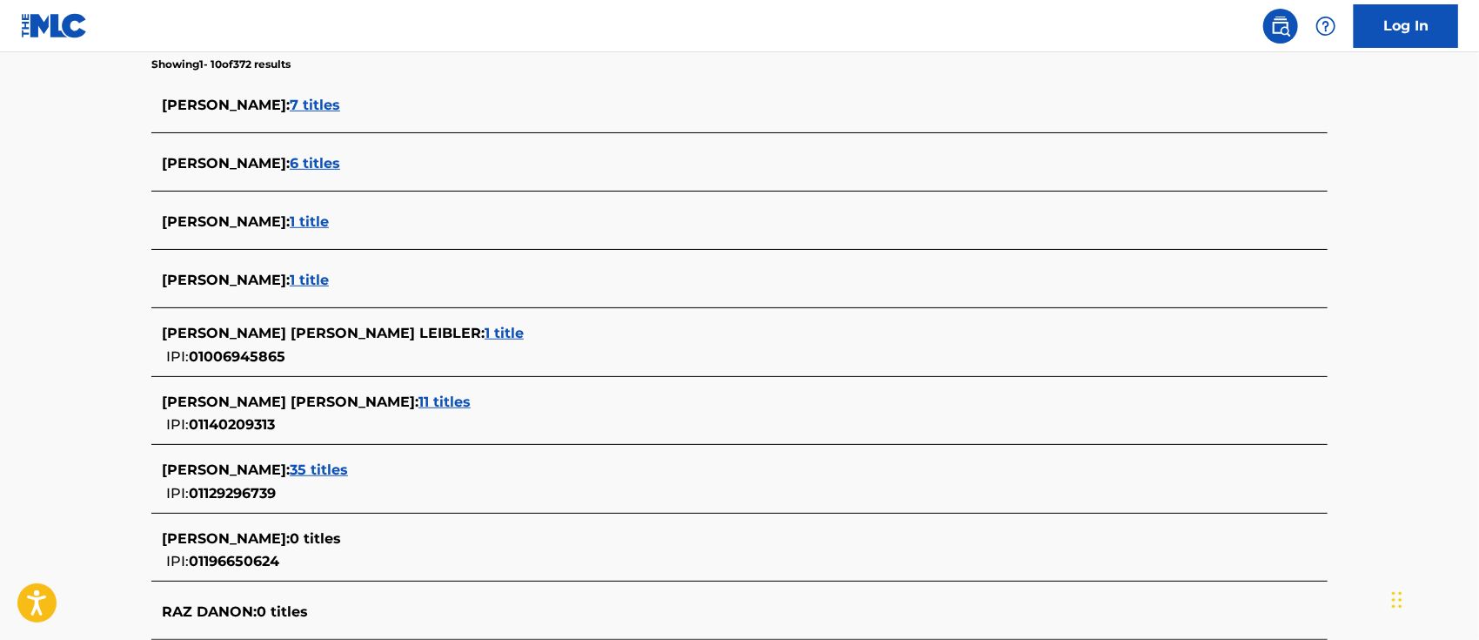
scroll to position [231, 0]
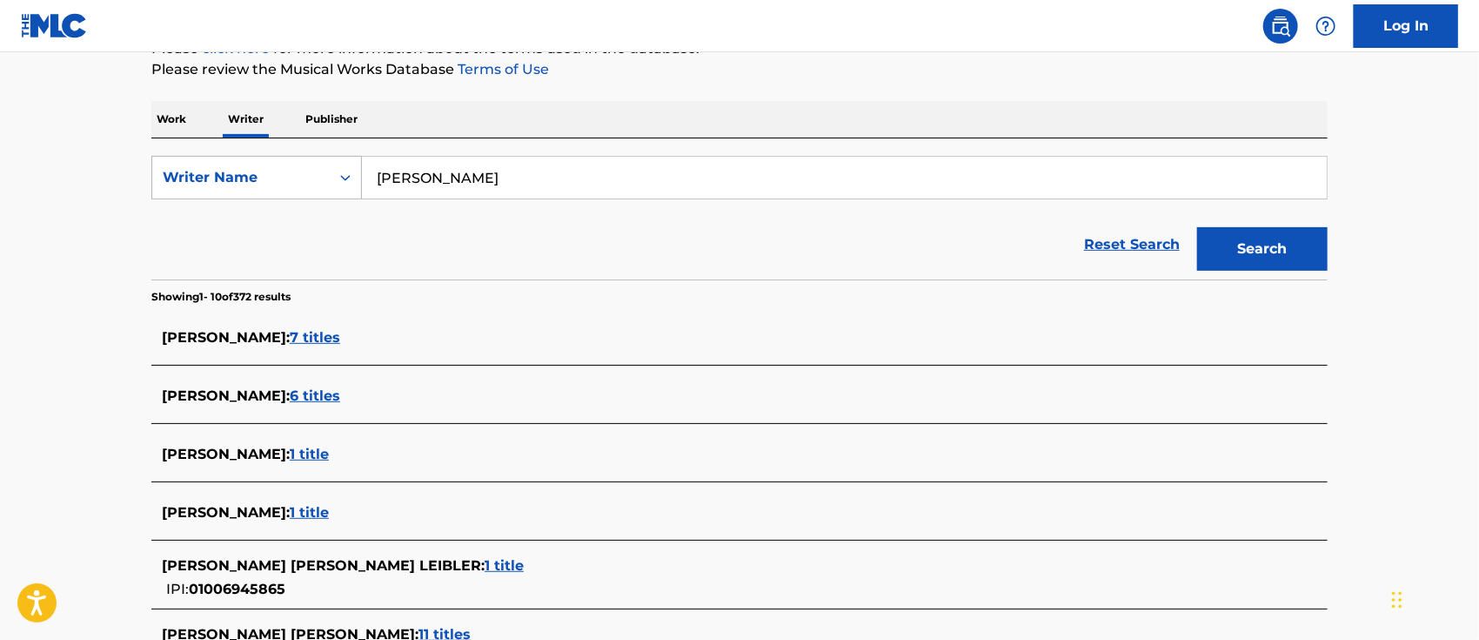
drag, startPoint x: 505, startPoint y: 177, endPoint x: 359, endPoint y: 167, distance: 145.6
click at [359, 167] on div "SearchWithCriteriadb6326fd-e9f5-4ae6-91a0-8ba937529403 Writer Name [PERSON_NAME]" at bounding box center [739, 178] width 1176 height 44
click at [81, 212] on main "The MLC Public Work Search The accuracy and completeness of The MLC's data is d…" at bounding box center [739, 425] width 1479 height 1208
